Goal: Check status: Check status

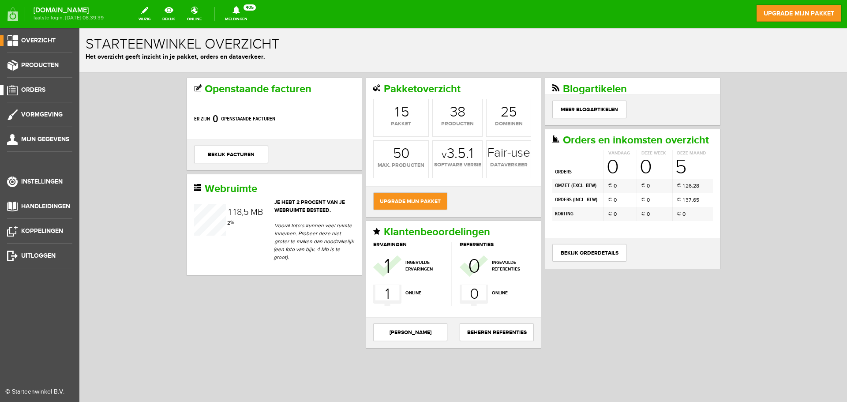
click at [39, 89] on span "Orders" at bounding box center [33, 89] width 24 height 7
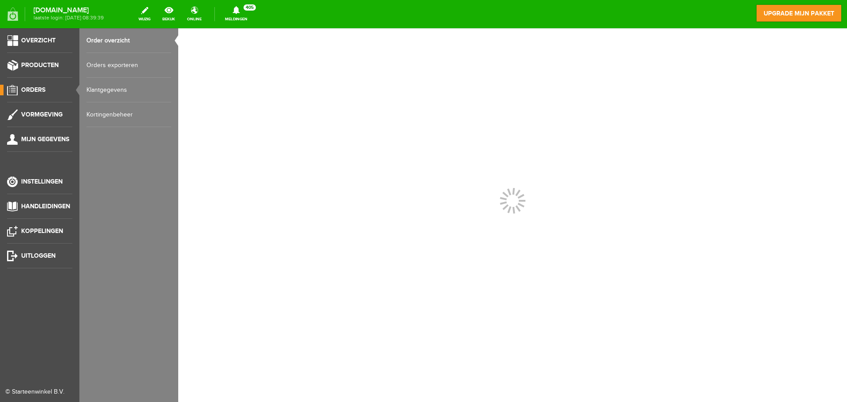
click at [116, 37] on link "Order overzicht" at bounding box center [128, 40] width 85 height 25
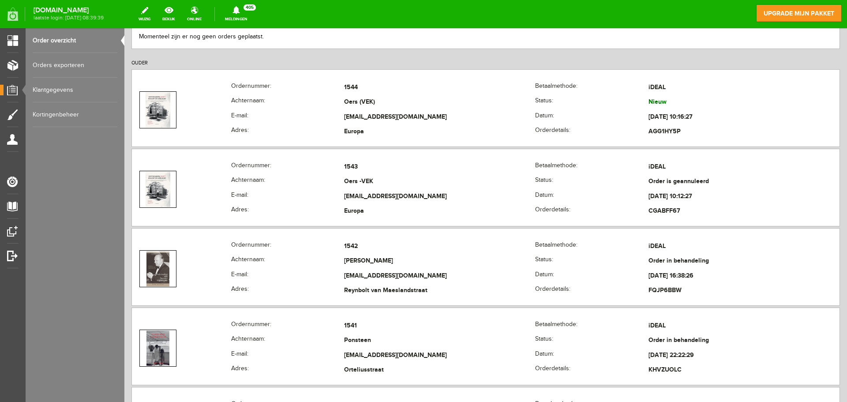
scroll to position [176, 0]
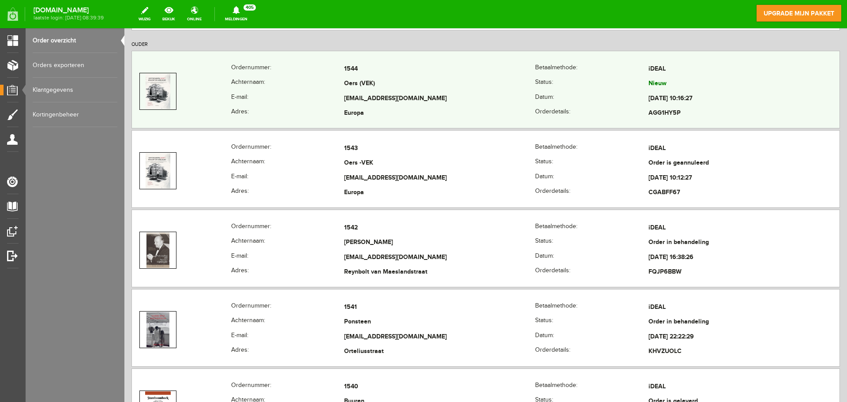
click at [391, 95] on td "[EMAIL_ADDRESS][DOMAIN_NAME]" at bounding box center [439, 98] width 191 height 15
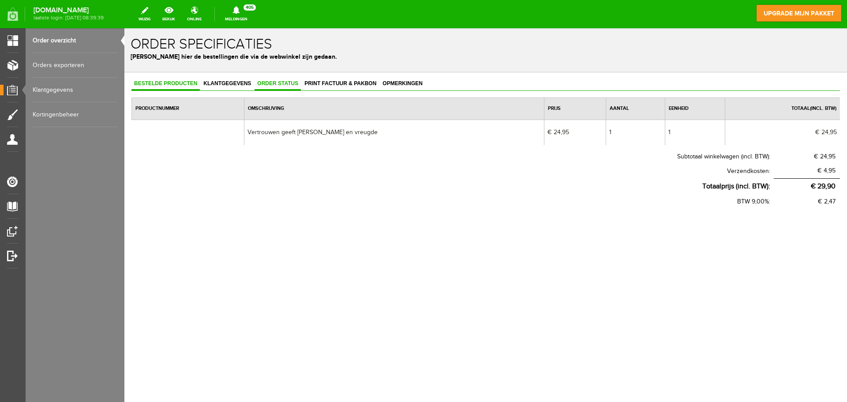
click at [297, 80] on span "Order status" at bounding box center [277, 83] width 46 height 6
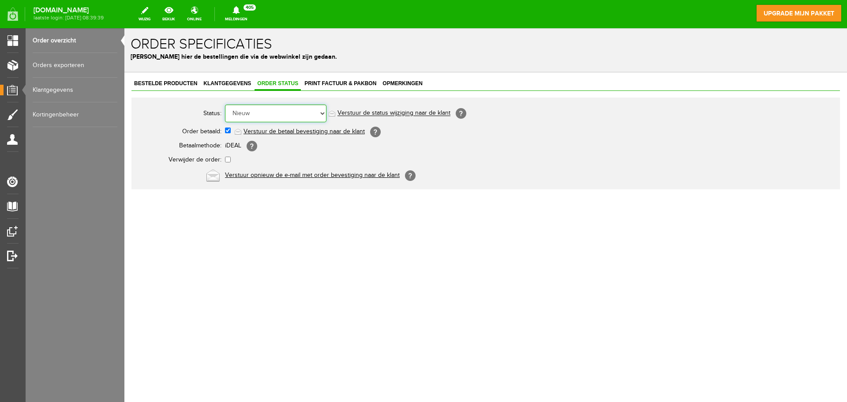
click at [308, 113] on select "Order niet afgerond Nieuw Order in behandeling Wacht op leverancier Wacht op be…" at bounding box center [275, 114] width 101 height 18
select select "13"
click at [225, 105] on select "Order niet afgerond Nieuw Order in behandeling Wacht op leverancier Wacht op be…" at bounding box center [275, 114] width 101 height 18
click at [374, 110] on link "Verstuur de status wijziging naar de klant" at bounding box center [393, 113] width 113 height 7
click at [51, 41] on link "Order overzicht" at bounding box center [75, 40] width 85 height 25
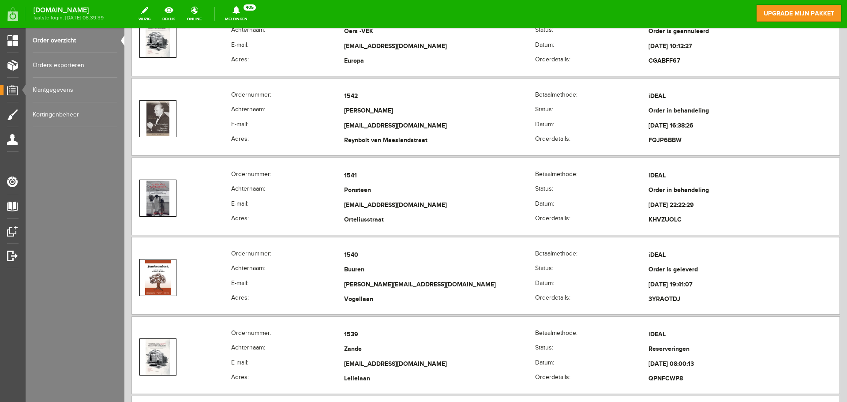
scroll to position [309, 0]
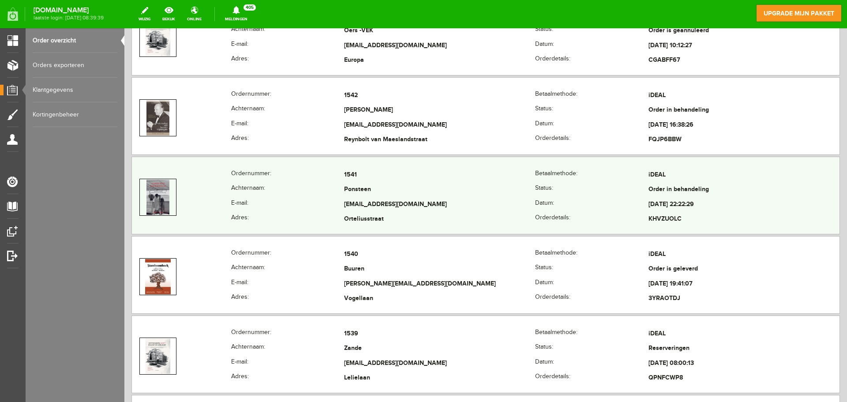
click at [350, 191] on td "Ponsteen" at bounding box center [439, 190] width 191 height 15
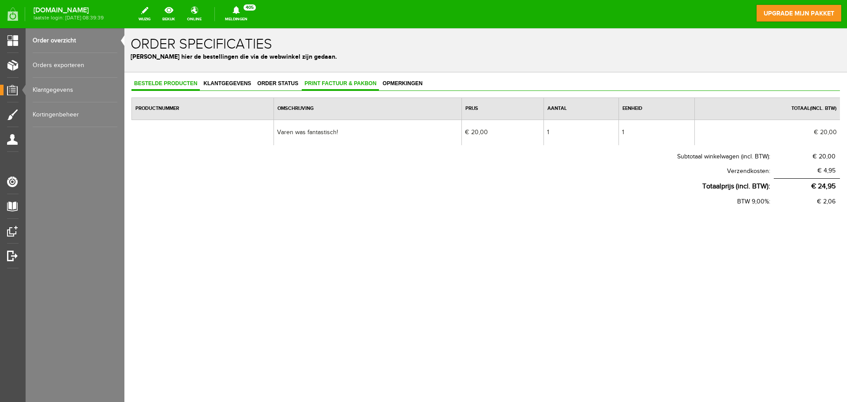
click at [311, 82] on span "Print factuur & pakbon" at bounding box center [340, 83] width 77 height 6
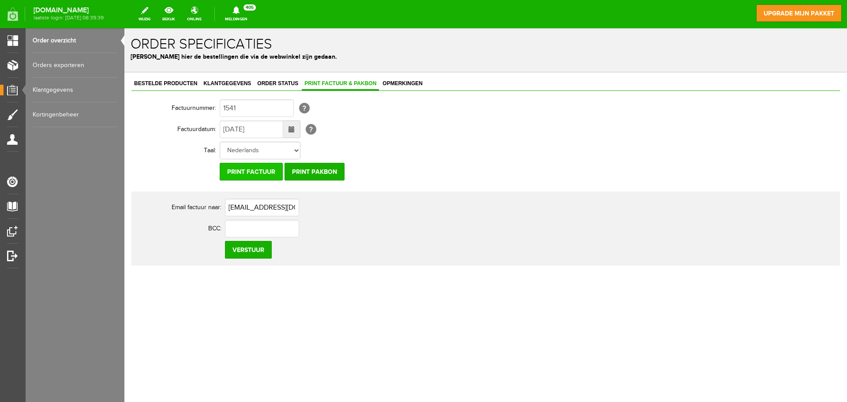
click at [276, 169] on input "Print factuur" at bounding box center [251, 172] width 63 height 18
drag, startPoint x: 64, startPoint y: 36, endPoint x: 69, endPoint y: 35, distance: 4.5
click at [64, 36] on link "Order overzicht" at bounding box center [75, 40] width 85 height 25
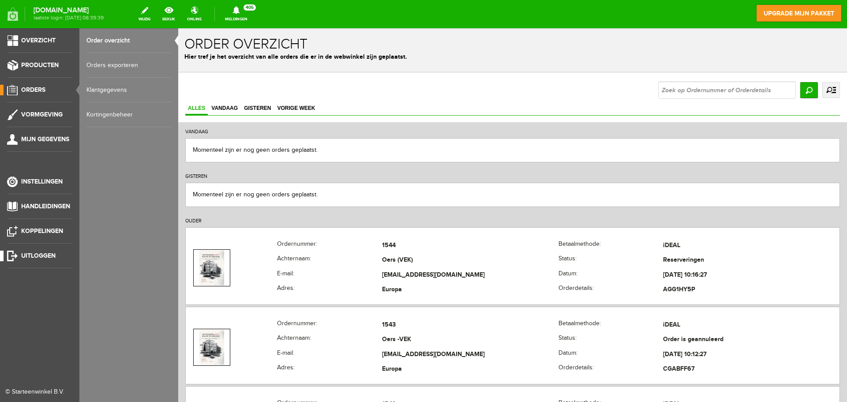
click at [42, 256] on span "Uitloggen" at bounding box center [38, 255] width 34 height 7
